Goal: Task Accomplishment & Management: Complete application form

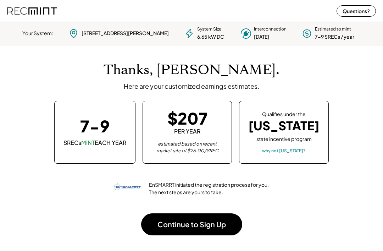
scroll to position [100, 198]
click at [286, 152] on div "why not Ohio?" at bounding box center [284, 151] width 44 height 6
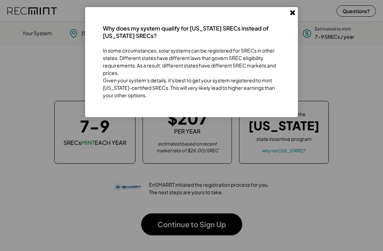
click at [295, 15] on icon at bounding box center [292, 12] width 7 height 7
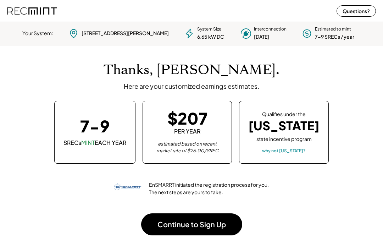
click at [209, 223] on button "Continue to Sign Up" at bounding box center [191, 224] width 101 height 22
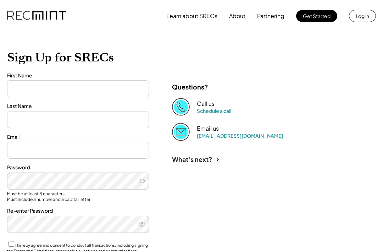
type input "*****"
type input "******"
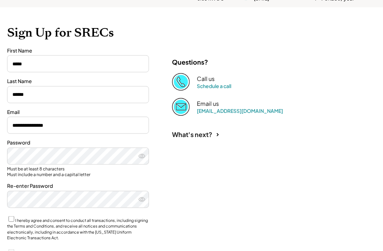
scroll to position [52, 0]
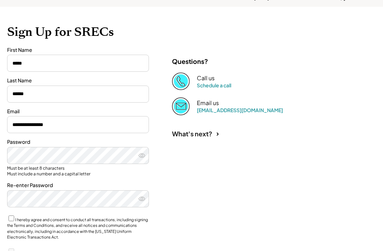
click at [76, 124] on input "**********" at bounding box center [78, 124] width 142 height 17
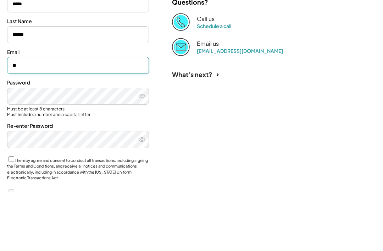
type input "*"
type input "**********"
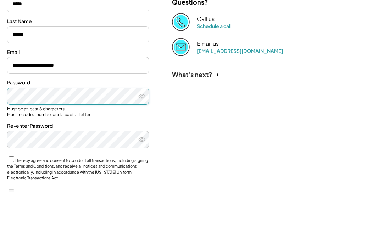
scroll to position [88, 0]
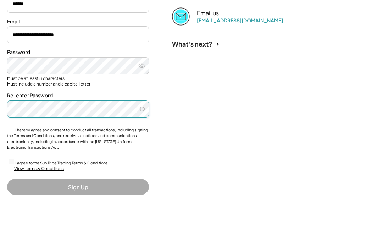
click at [141, 161] on use at bounding box center [142, 163] width 6 height 4
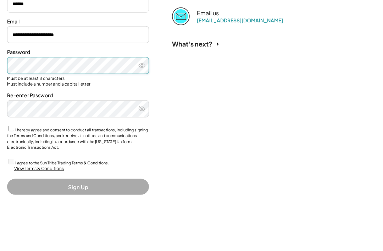
click at [145, 116] on icon at bounding box center [141, 119] width 7 height 7
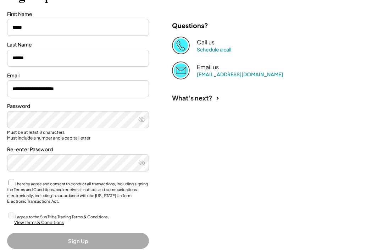
click at [145, 163] on icon at bounding box center [141, 162] width 7 height 7
click at [144, 117] on icon at bounding box center [141, 119] width 7 height 7
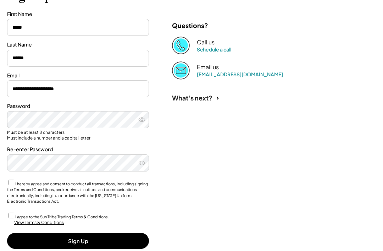
click at [119, 236] on button "Sign Up" at bounding box center [78, 241] width 142 height 16
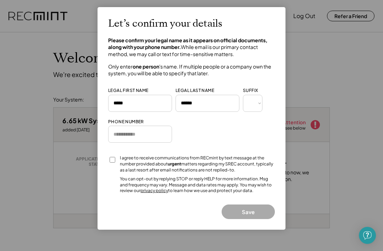
click at [258, 103] on select "*** *** * ** *** ** * ** *** **** ** *" at bounding box center [253, 103] width 20 height 17
select select "*****"
click at [141, 132] on input "tel" at bounding box center [140, 134] width 64 height 17
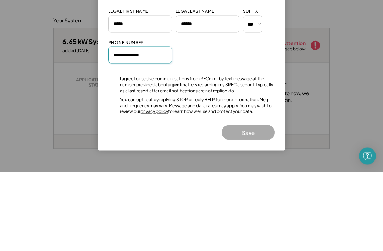
type input "**********"
click at [120, 155] on div "I agree to receive communications from RECmint by text message at the number pr…" at bounding box center [197, 164] width 155 height 18
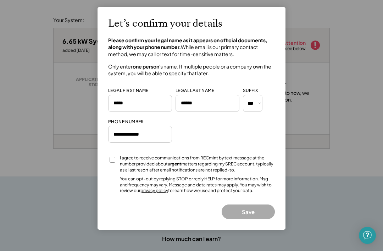
click at [114, 155] on div at bounding box center [112, 161] width 8 height 13
click at [110, 164] on div at bounding box center [112, 161] width 8 height 13
click at [255, 210] on button "Save" at bounding box center [248, 211] width 53 height 15
click at [254, 206] on button "Save" at bounding box center [248, 211] width 53 height 15
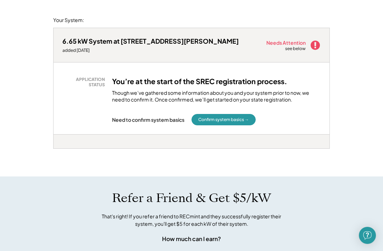
click at [246, 139] on div at bounding box center [191, 141] width 277 height 14
click at [241, 119] on button "Confirm system basics →" at bounding box center [223, 119] width 64 height 11
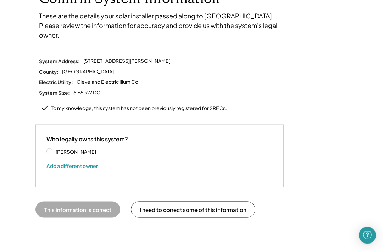
scroll to position [60, 0]
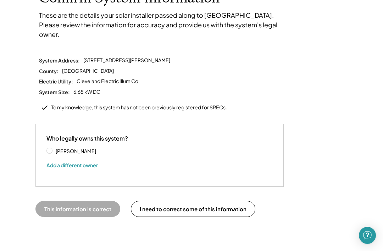
click at [54, 148] on label "[PERSON_NAME]" at bounding box center [86, 150] width 64 height 5
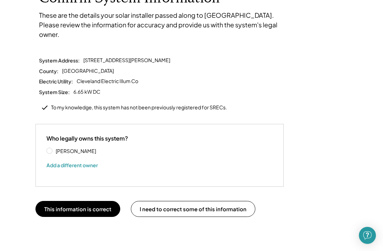
click at [110, 201] on button "This information is correct" at bounding box center [77, 209] width 85 height 16
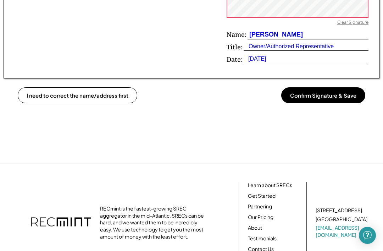
scroll to position [577, 0]
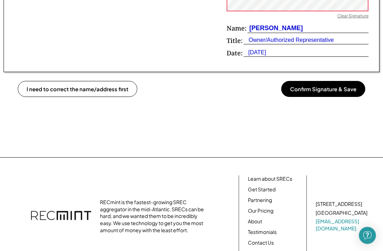
click at [337, 90] on button "Confirm Signature & Save" at bounding box center [323, 89] width 84 height 16
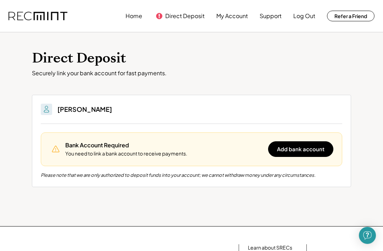
click at [306, 154] on button "Add bank account" at bounding box center [300, 149] width 65 height 16
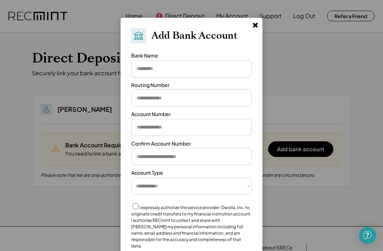
click at [244, 187] on select "**********" at bounding box center [191, 185] width 121 height 17
click at [243, 184] on select "**********" at bounding box center [191, 185] width 121 height 17
click at [245, 186] on select "**********" at bounding box center [191, 185] width 121 height 17
select select "**********"
click at [207, 71] on input "input" at bounding box center [191, 68] width 121 height 17
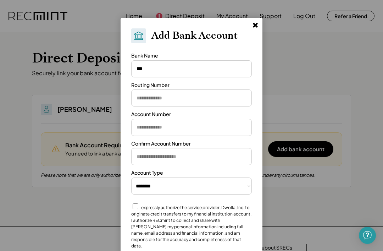
click at [190, 96] on input "input" at bounding box center [191, 97] width 121 height 17
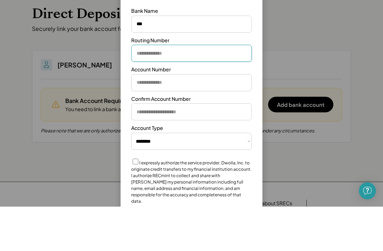
click at [173, 60] on input "input" at bounding box center [191, 68] width 121 height 17
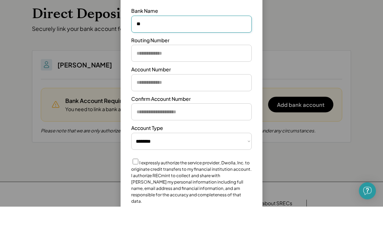
type input "*"
type input "**********"
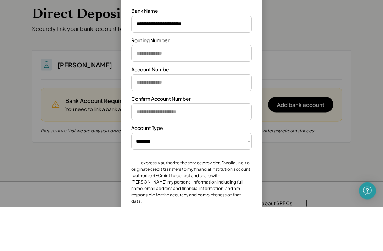
scroll to position [45, 0]
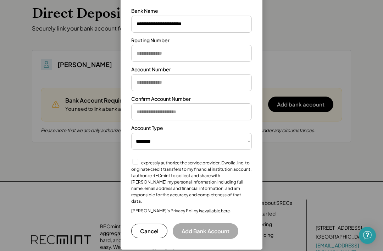
click at [178, 50] on input "input" at bounding box center [191, 53] width 121 height 17
click at [163, 53] on input "input" at bounding box center [191, 53] width 121 height 17
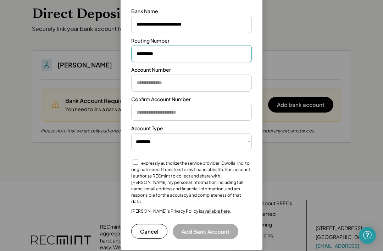
type input "*********"
click at [181, 83] on input "input" at bounding box center [191, 82] width 121 height 17
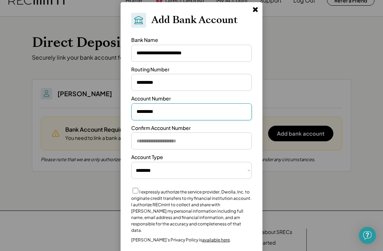
scroll to position [0, 0]
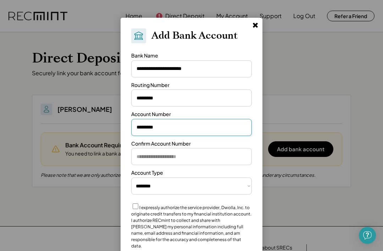
type input "*********"
click at [160, 154] on input "input" at bounding box center [191, 156] width 121 height 17
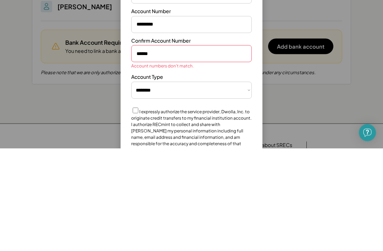
scroll to position [103, 0]
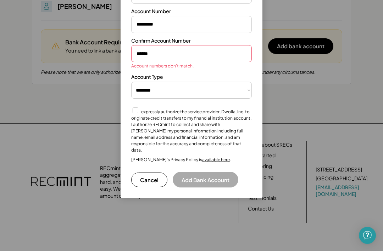
click at [171, 52] on input "input" at bounding box center [191, 53] width 121 height 17
type input "**********"
click at [181, 28] on input "input" at bounding box center [191, 24] width 121 height 17
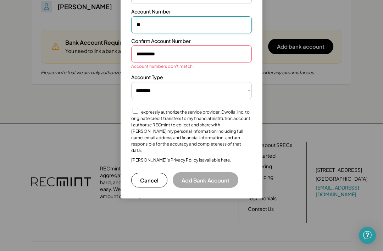
type input "*"
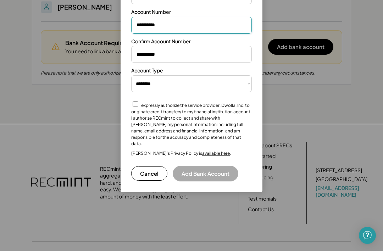
scroll to position [102, 0]
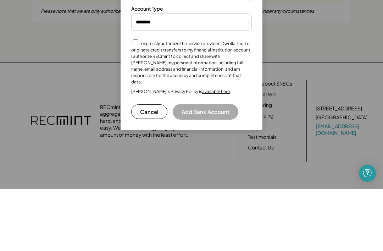
type input "**********"
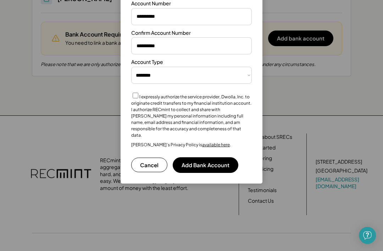
click at [219, 157] on button "Add Bank Account" at bounding box center [206, 165] width 66 height 16
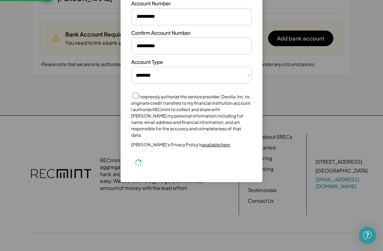
select select "**********"
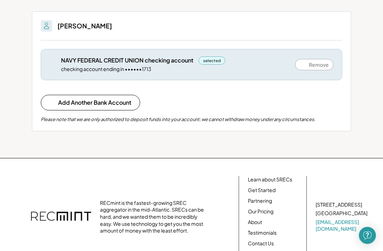
scroll to position [0, 0]
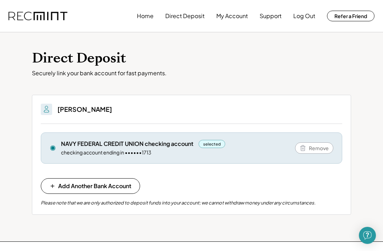
click at [196, 21] on button "Direct Deposit" at bounding box center [184, 16] width 39 height 14
click at [193, 17] on button "Direct Deposit" at bounding box center [184, 16] width 39 height 14
click at [235, 22] on button "My Account" at bounding box center [232, 16] width 32 height 14
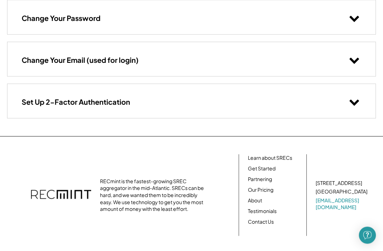
scroll to position [116, 0]
click at [353, 102] on use at bounding box center [355, 102] width 10 height 6
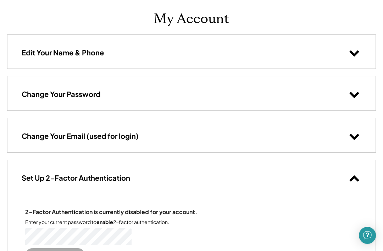
scroll to position [0, 0]
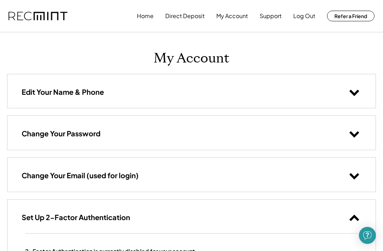
click at [198, 15] on button "Direct Deposit" at bounding box center [184, 16] width 39 height 14
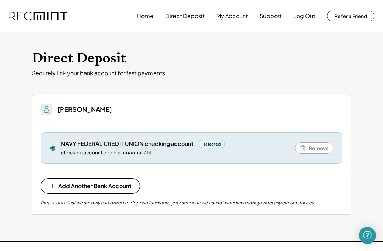
click at [338, 52] on h1 "Direct Deposit" at bounding box center [191, 58] width 319 height 17
click at [236, 20] on button "My Account" at bounding box center [232, 16] width 32 height 14
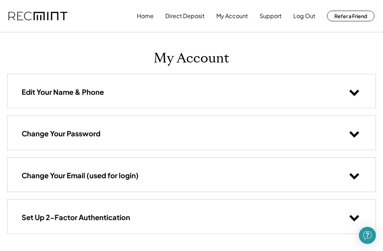
click at [353, 128] on icon at bounding box center [354, 133] width 11 height 11
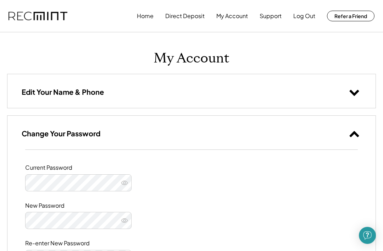
click at [129, 181] on button at bounding box center [124, 182] width 11 height 11
click at [125, 180] on use at bounding box center [124, 182] width 7 height 5
click at [260, 139] on div "Change Your Password" at bounding box center [191, 133] width 368 height 34
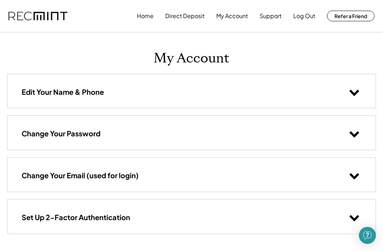
click at [149, 20] on button "Home" at bounding box center [145, 16] width 17 height 14
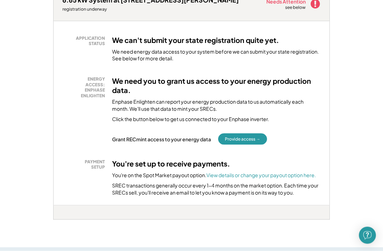
scroll to position [120, 0]
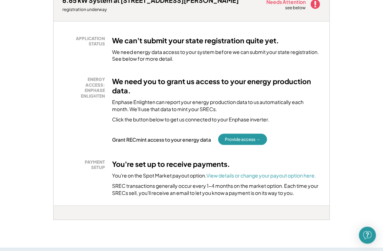
click at [254, 137] on button "Provide access →" at bounding box center [242, 139] width 49 height 11
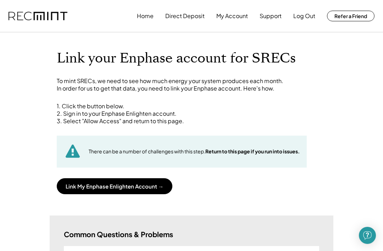
click at [144, 178] on button "Link My Enphase Enlighten Account →" at bounding box center [115, 186] width 116 height 16
click at [170, 184] on button "Link My Enphase Enlighten Account →" at bounding box center [115, 186] width 116 height 16
click at [146, 190] on button "Link My Enphase Enlighten Account →" at bounding box center [115, 186] width 116 height 16
click at [157, 184] on button "Link My Enphase Enlighten Account →" at bounding box center [115, 186] width 116 height 16
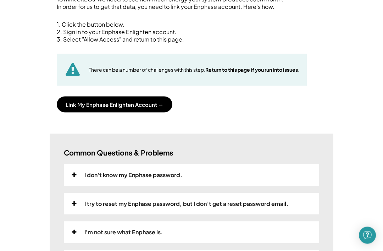
scroll to position [82, 0]
click at [285, 174] on div "I don't know my Enphase password." at bounding box center [191, 175] width 255 height 22
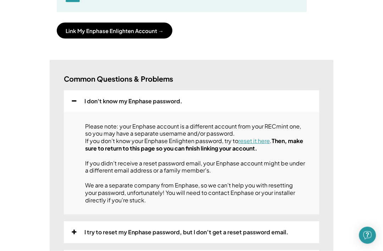
scroll to position [156, 0]
click at [257, 144] on link "reset it here" at bounding box center [254, 140] width 32 height 7
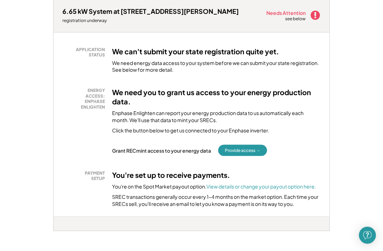
scroll to position [110, 0]
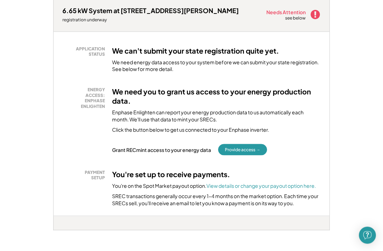
click at [257, 151] on button "Provide access →" at bounding box center [242, 149] width 49 height 11
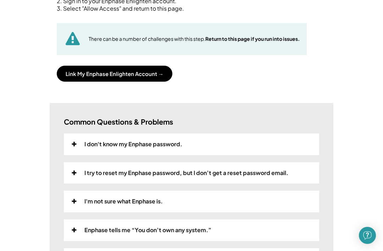
scroll to position [113, 0]
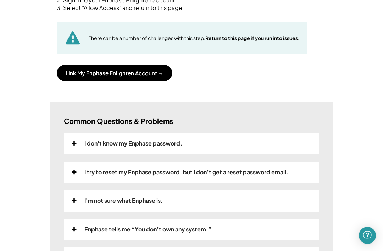
click at [275, 175] on div "I try to reset my Enphase password, but I don’t get a reset password email." at bounding box center [191, 172] width 255 height 22
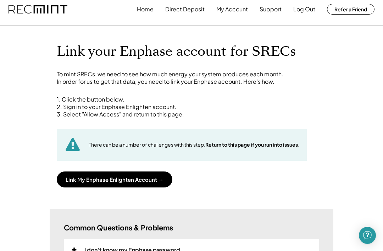
scroll to position [0, 0]
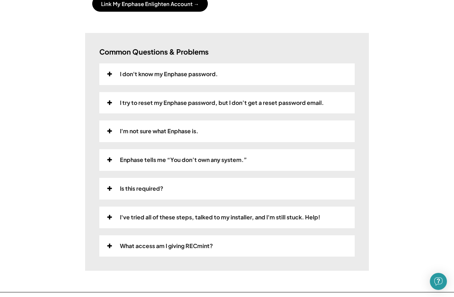
click at [354, 160] on div "Enphase tells me “You don’t own any system.”" at bounding box center [226, 160] width 255 height 22
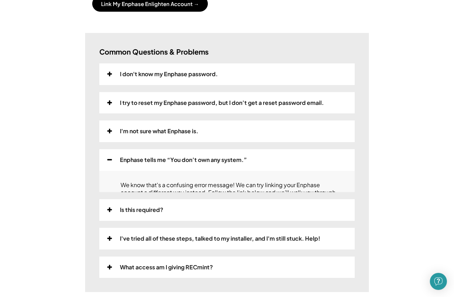
scroll to position [183, 0]
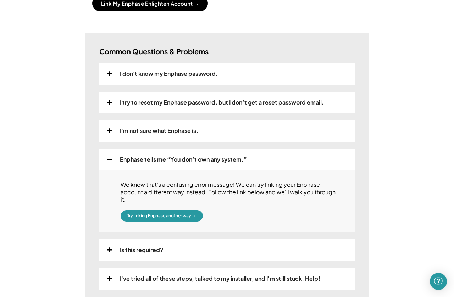
click at [327, 76] on div "I don't know my Enphase password." at bounding box center [226, 74] width 255 height 22
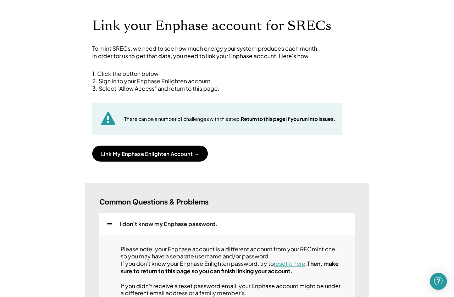
scroll to position [36, 0]
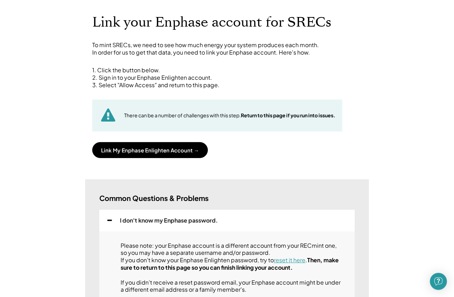
click at [292, 264] on link "reset it here" at bounding box center [290, 259] width 32 height 7
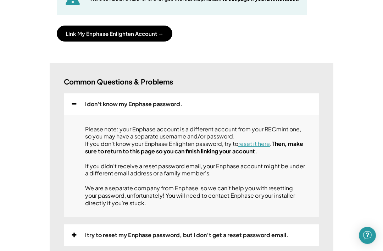
scroll to position [153, 0]
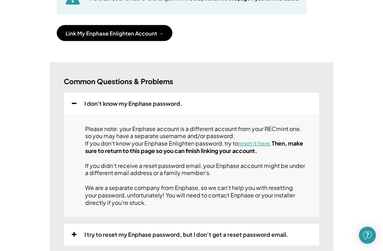
click at [267, 146] on link "reset it here" at bounding box center [254, 142] width 32 height 7
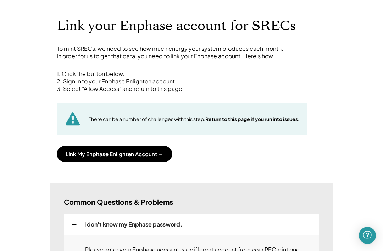
scroll to position [31, 0]
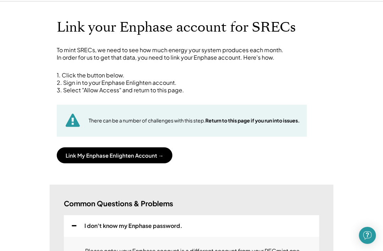
click at [146, 155] on button "Link My Enphase Enlighten Account →" at bounding box center [115, 155] width 116 height 16
